Goal: Information Seeking & Learning: Learn about a topic

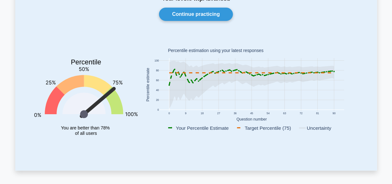
scroll to position [58, 0]
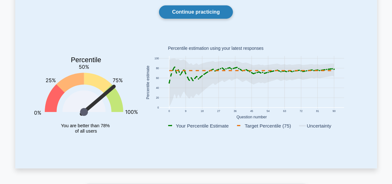
click at [194, 13] on link "Continue practicing" at bounding box center [196, 11] width 74 height 13
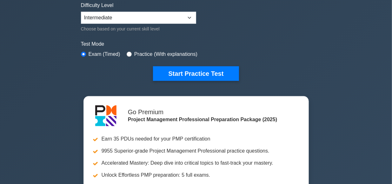
scroll to position [161, 0]
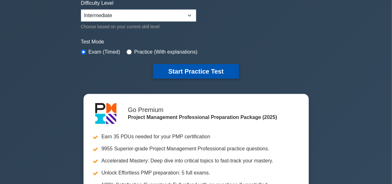
click at [194, 70] on button "Start Practice Test" at bounding box center [196, 71] width 86 height 15
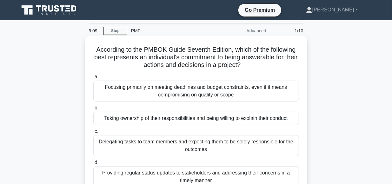
click at [201, 120] on div "Taking ownership of their responsibilities and being willing to explain their c…" at bounding box center [196, 118] width 206 height 13
click at [93, 110] on input "b. Taking ownership of their responsibilities and being willing to explain thei…" at bounding box center [93, 108] width 0 height 4
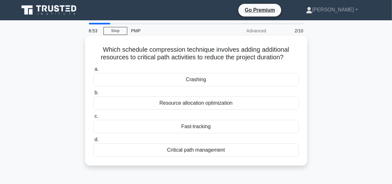
click at [200, 78] on div "Crashing" at bounding box center [196, 79] width 206 height 13
click at [93, 71] on input "a. Crashing" at bounding box center [93, 69] width 0 height 4
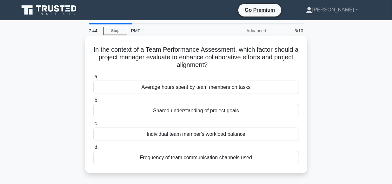
click at [189, 111] on div "Shared understanding of project goals" at bounding box center [196, 110] width 206 height 13
click at [93, 103] on input "b. Shared understanding of project goals" at bounding box center [93, 100] width 0 height 4
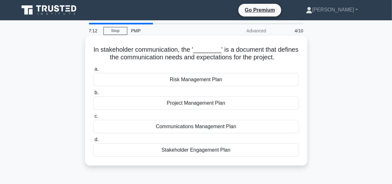
click at [195, 129] on div "Communications Management Plan" at bounding box center [196, 126] width 206 height 13
click at [93, 119] on input "c. Communications Management Plan" at bounding box center [93, 116] width 0 height 4
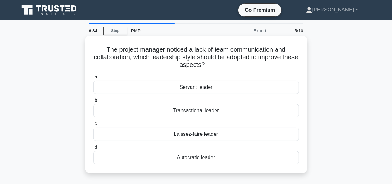
click at [196, 89] on div "Servant leader" at bounding box center [196, 87] width 206 height 13
click at [93, 79] on input "a. Servant leader" at bounding box center [93, 77] width 0 height 4
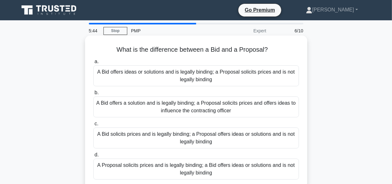
click at [139, 135] on div "A Bid solicits prices and is legally binding; a Proposal offers ideas or soluti…" at bounding box center [196, 138] width 206 height 21
click at [93, 126] on input "c. A Bid solicits prices and is legally binding; a Proposal offers ideas or sol…" at bounding box center [93, 124] width 0 height 4
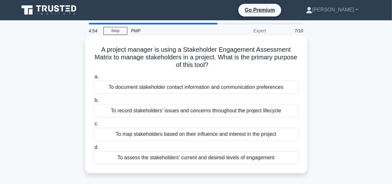
click at [227, 113] on div "To record stakeholders' issues and concerns throughout the project lifecycle" at bounding box center [196, 110] width 206 height 13
click at [93, 103] on input "b. To record stakeholders' issues and concerns throughout the project lifecycle" at bounding box center [93, 100] width 0 height 4
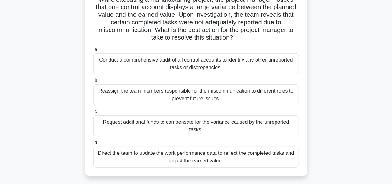
scroll to position [52, 0]
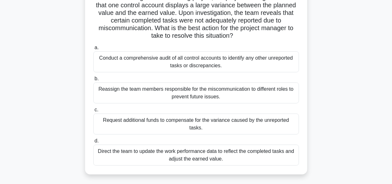
click at [194, 60] on div "Conduct a comprehensive audit of all control accounts to identify any other unr…" at bounding box center [196, 61] width 206 height 21
click at [93, 50] on input "a. Conduct a comprehensive audit of all control accounts to identify any other …" at bounding box center [93, 48] width 0 height 4
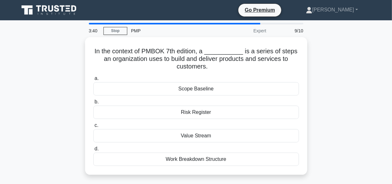
scroll to position [0, 0]
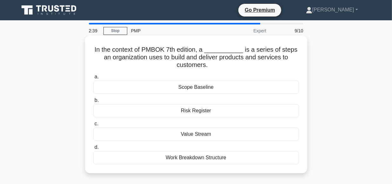
click at [190, 160] on div "Work Breakdown Structure" at bounding box center [196, 157] width 206 height 13
click at [93, 150] on input "d. Work Breakdown Structure" at bounding box center [93, 148] width 0 height 4
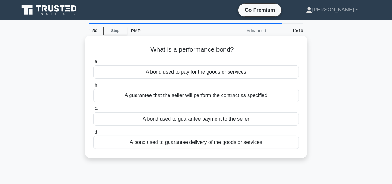
click at [222, 94] on div "A guarantee that the seller will perform the contract as specified" at bounding box center [196, 95] width 206 height 13
click at [93, 87] on input "b. A guarantee that the seller will perform the contract as specified" at bounding box center [93, 85] width 0 height 4
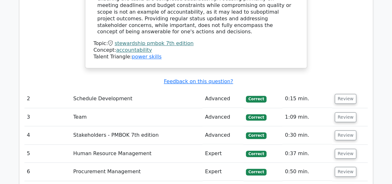
scroll to position [825, 0]
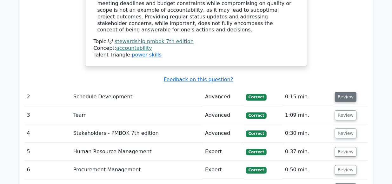
click at [343, 92] on button "Review" at bounding box center [346, 97] width 22 height 10
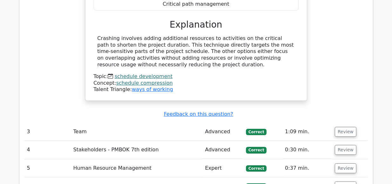
scroll to position [1041, 0]
click at [340, 127] on button "Review" at bounding box center [346, 132] width 22 height 10
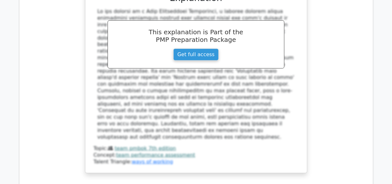
scroll to position [1320, 0]
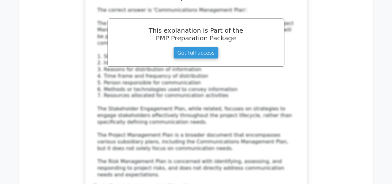
scroll to position [1672, 0]
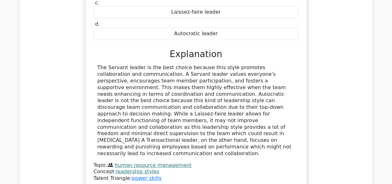
scroll to position [2003, 0]
click at [332, 99] on div "The project manager noticed a lack of team communication and collaboration, whi…" at bounding box center [196, 59] width 344 height 278
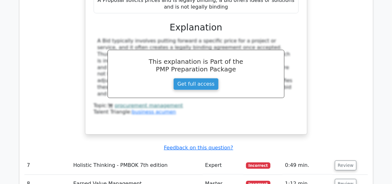
scroll to position [2352, 0]
click at [342, 160] on button "Review" at bounding box center [346, 165] width 22 height 10
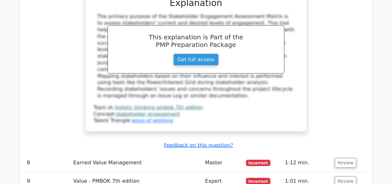
scroll to position [2666, 0]
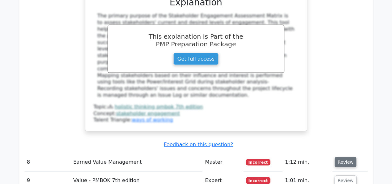
click at [342, 158] on button "Review" at bounding box center [346, 163] width 22 height 10
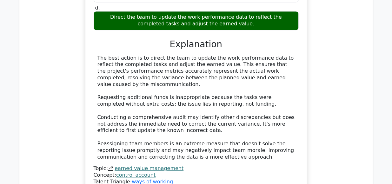
scroll to position [2985, 0]
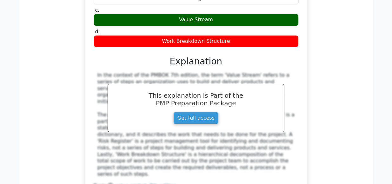
scroll to position [3292, 0]
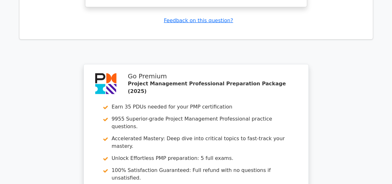
scroll to position [3763, 0]
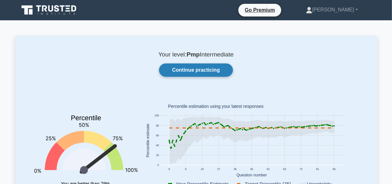
click at [185, 71] on link "Continue practicing" at bounding box center [196, 70] width 74 height 13
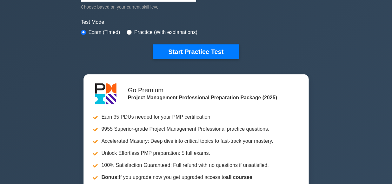
scroll to position [183, 0]
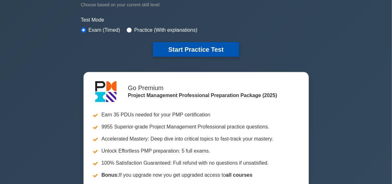
click at [202, 45] on button "Start Practice Test" at bounding box center [196, 49] width 86 height 15
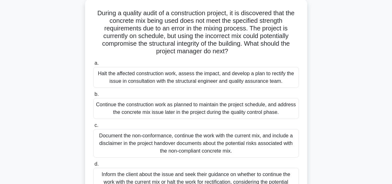
scroll to position [38, 0]
click at [339, 82] on div "During a quality audit of a construction project, it is discovered that the con…" at bounding box center [196, 106] width 362 height 214
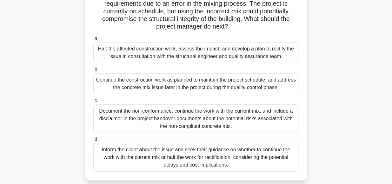
scroll to position [63, 0]
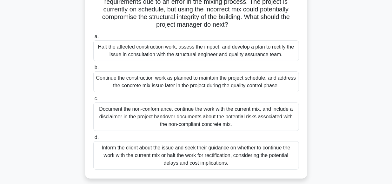
click at [162, 51] on div "Halt the affected construction work, assess the impact, and develop a plan to r…" at bounding box center [196, 50] width 206 height 21
click at [93, 39] on input "a. Halt the affected construction work, assess the impact, and develop a plan t…" at bounding box center [93, 37] width 0 height 4
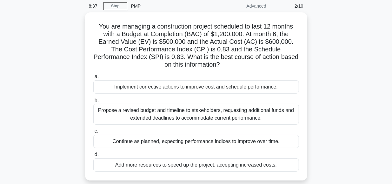
scroll to position [25, 0]
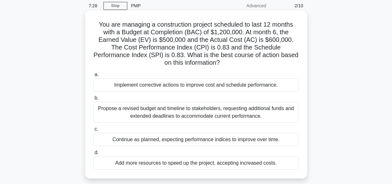
click at [174, 78] on div "Implement corrective actions to improve cost and schedule performance." at bounding box center [196, 84] width 206 height 13
click at [93, 77] on input "a. Implement corrective actions to improve cost and schedule performance." at bounding box center [93, 75] width 0 height 4
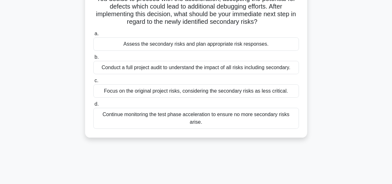
scroll to position [68, 0]
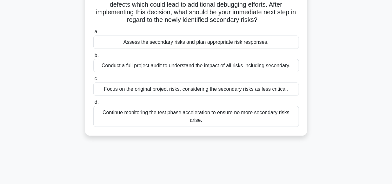
click at [238, 41] on div "Assess the secondary risks and plan appropriate risk responses." at bounding box center [196, 42] width 206 height 13
click at [93, 34] on input "a. Assess the secondary risks and plan appropriate risk responses." at bounding box center [93, 32] width 0 height 4
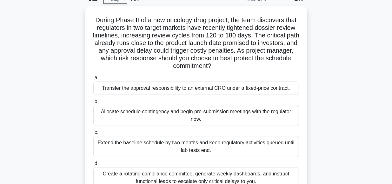
scroll to position [32, 0]
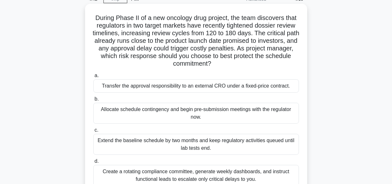
click at [236, 86] on div "Transfer the approval responsibility to an external CRO under a fixed-price con…" at bounding box center [196, 85] width 206 height 13
click at [93, 78] on input "a. Transfer the approval responsibility to an external CRO under a fixed-price …" at bounding box center [93, 76] width 0 height 4
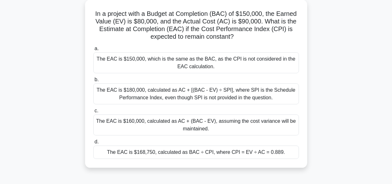
scroll to position [37, 0]
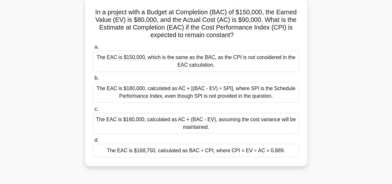
click at [170, 92] on div "The EAC is $180,000, calculated as AC + [(BAC - EV) ÷ SPI], where SPI is the Sc…" at bounding box center [196, 92] width 206 height 21
click at [93, 80] on input "b. The EAC is $180,000, calculated as AC + [(BAC - EV) ÷ SPI], where SPI is the…" at bounding box center [93, 78] width 0 height 4
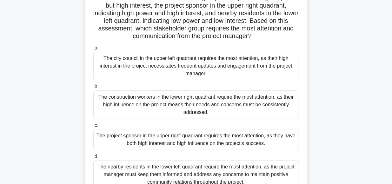
scroll to position [77, 0]
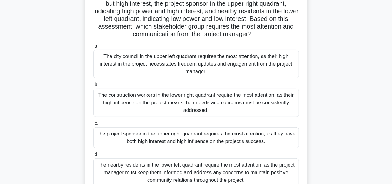
click at [150, 138] on div "The project sponsor in the upper right quadrant requires the most attention, as…" at bounding box center [196, 137] width 206 height 21
click at [93, 126] on input "c. The project sponsor in the upper right quadrant requires the most attention,…" at bounding box center [93, 124] width 0 height 4
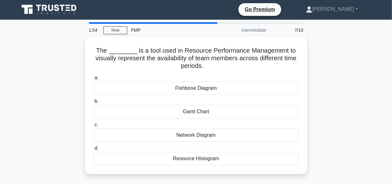
scroll to position [0, 0]
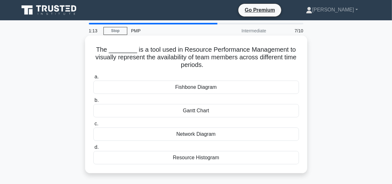
click at [197, 157] on div "Resource Histogram" at bounding box center [196, 157] width 206 height 13
click at [93, 150] on input "d. Resource Histogram" at bounding box center [93, 148] width 0 height 4
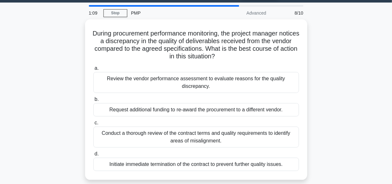
scroll to position [17, 0]
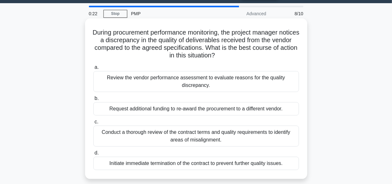
click at [179, 132] on div "Conduct a thorough review of the contract terms and quality requirements to ide…" at bounding box center [196, 136] width 206 height 21
click at [93, 124] on input "c. Conduct a thorough review of the contract terms and quality requirements to …" at bounding box center [93, 122] width 0 height 4
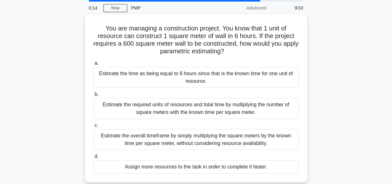
scroll to position [23, 0]
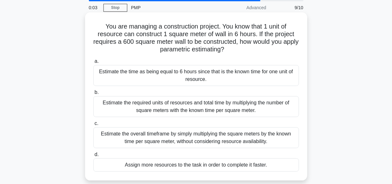
click at [170, 109] on div "Estimate the required units of resources and total time by multiplying the numb…" at bounding box center [196, 106] width 206 height 21
click at [93, 95] on input "b. Estimate the required units of resources and total time by multiplying the n…" at bounding box center [93, 93] width 0 height 4
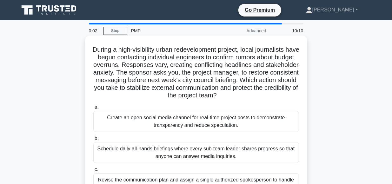
scroll to position [0, 0]
click at [138, 152] on div "Schedule daily all-hands briefings where every sub-team leader shares progress …" at bounding box center [196, 152] width 206 height 21
click at [93, 141] on input "b. Schedule daily all-hands briefings where every sub-team leader shares progre…" at bounding box center [93, 139] width 0 height 4
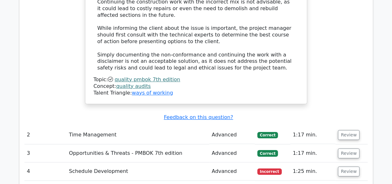
scroll to position [907, 0]
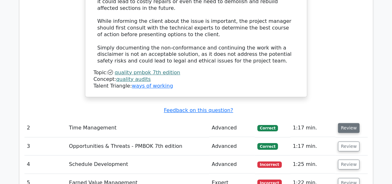
click at [344, 123] on button "Review" at bounding box center [349, 128] width 22 height 10
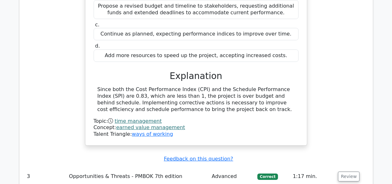
scroll to position [1144, 0]
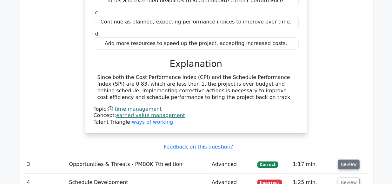
click at [343, 160] on button "Review" at bounding box center [349, 165] width 22 height 10
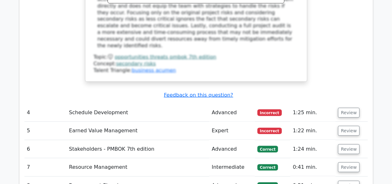
scroll to position [1571, 0]
click at [342, 108] on button "Review" at bounding box center [349, 113] width 22 height 10
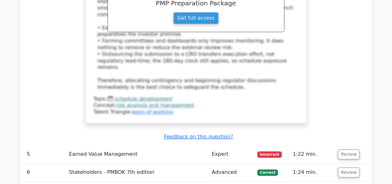
scroll to position [1931, 0]
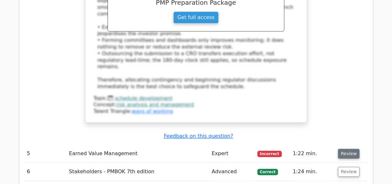
click at [343, 149] on button "Review" at bounding box center [349, 154] width 22 height 10
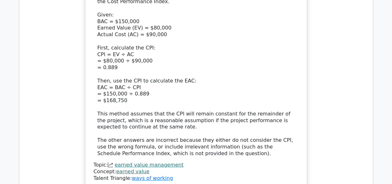
scroll to position [2283, 0]
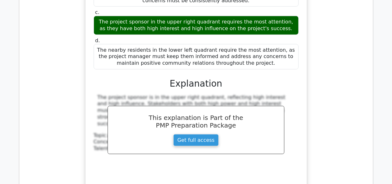
scroll to position [2673, 0]
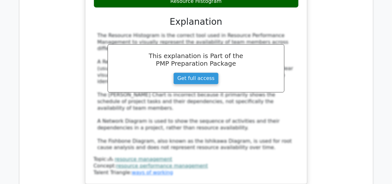
scroll to position [3006, 0]
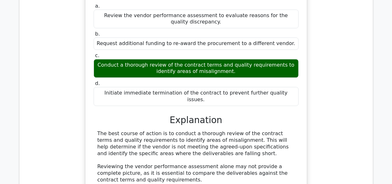
scroll to position [3280, 0]
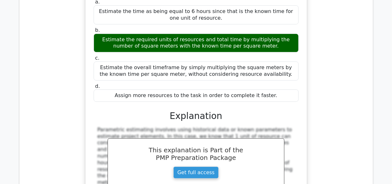
scroll to position [3643, 0]
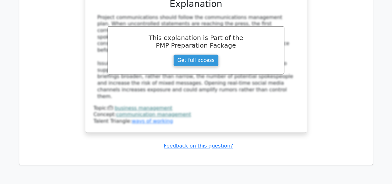
scroll to position [4187, 0]
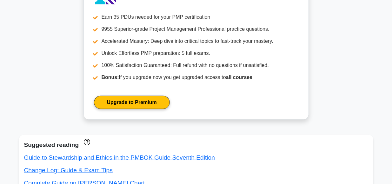
scroll to position [268, 0]
